Goal: Check status: Check status

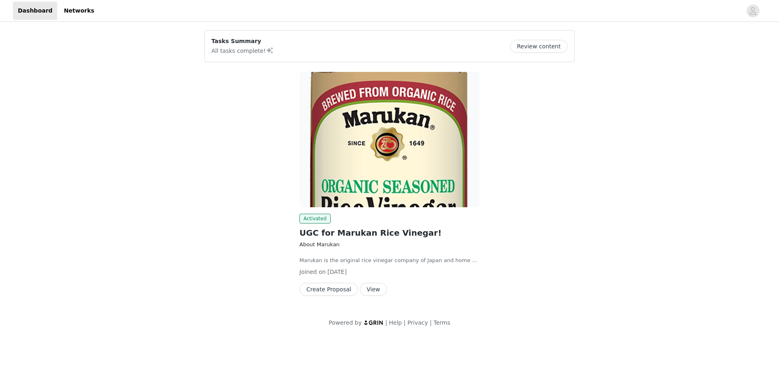
click at [367, 286] on button "View" at bounding box center [373, 288] width 27 height 13
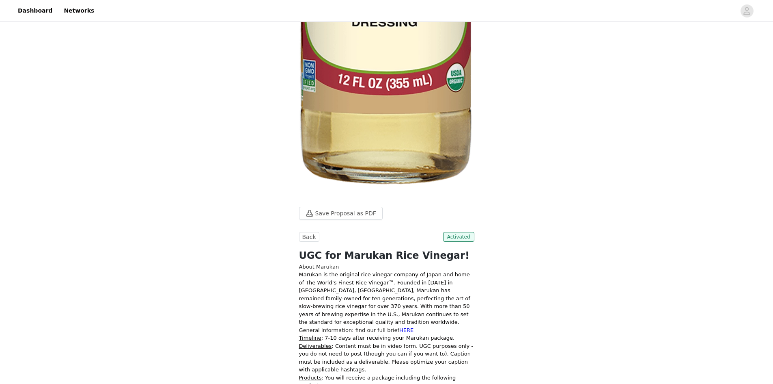
scroll to position [394, 0]
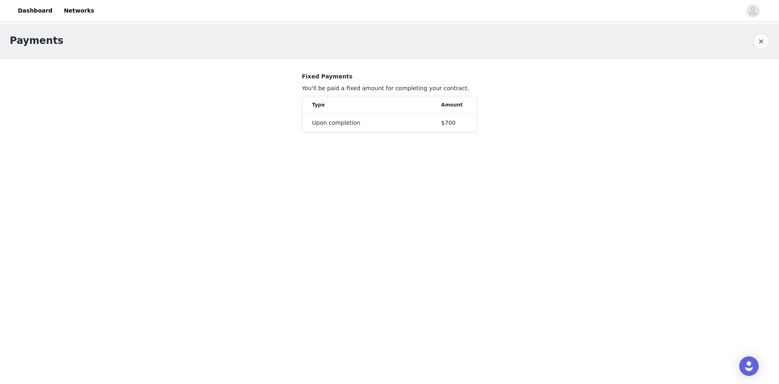
click at [394, 124] on div "Upon completion" at bounding box center [376, 123] width 129 height 9
click at [463, 120] on div "$700" at bounding box center [454, 123] width 26 height 9
click at [755, 39] on button "button" at bounding box center [761, 41] width 16 height 16
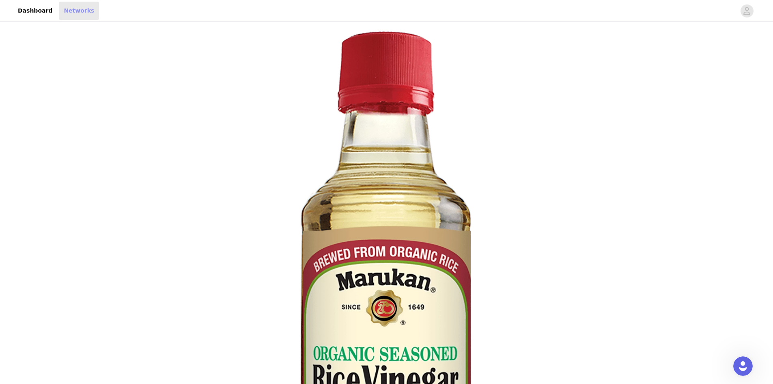
click at [63, 8] on link "Networks" at bounding box center [79, 11] width 40 height 18
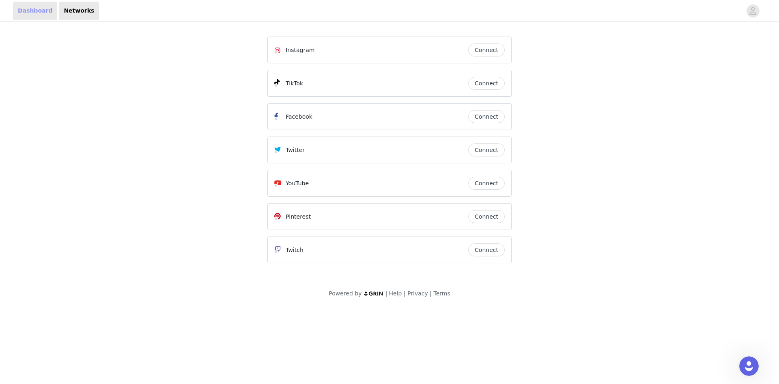
click at [45, 18] on link "Dashboard" at bounding box center [35, 11] width 44 height 18
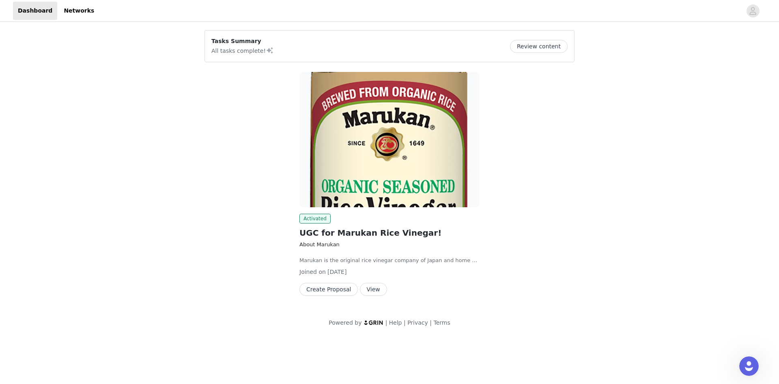
click at [370, 286] on button "View" at bounding box center [373, 288] width 27 height 13
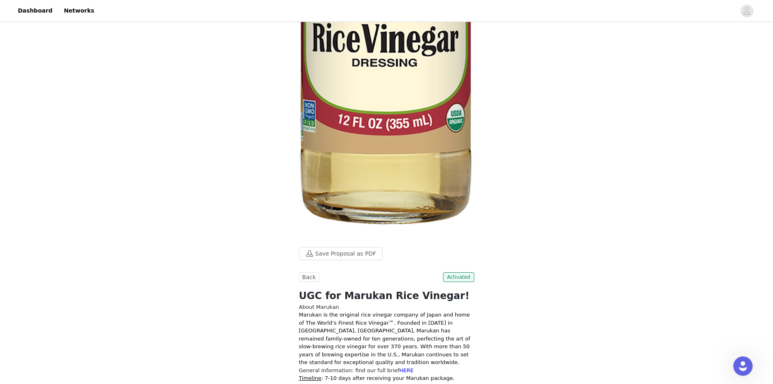
scroll to position [272, 0]
